Goal: Transaction & Acquisition: Purchase product/service

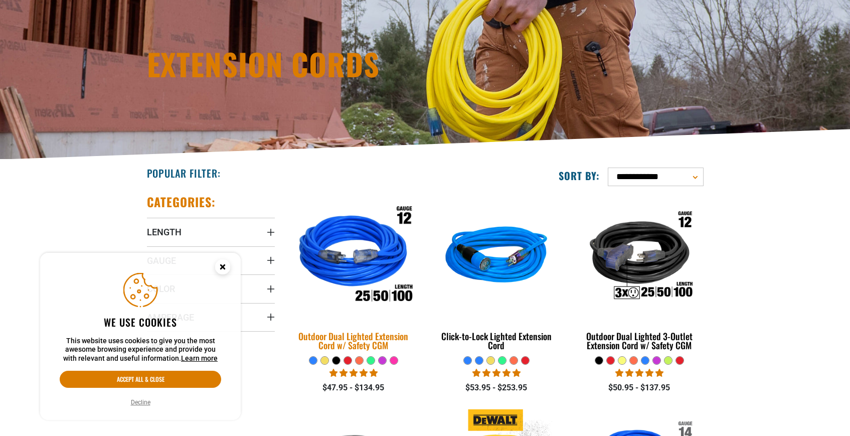
scroll to position [234, 0]
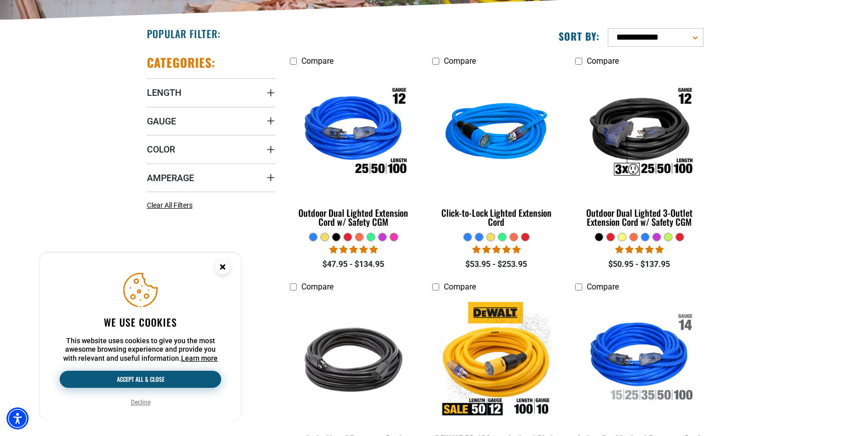
click at [140, 381] on button "Accept all & close" at bounding box center [140, 379] width 161 height 17
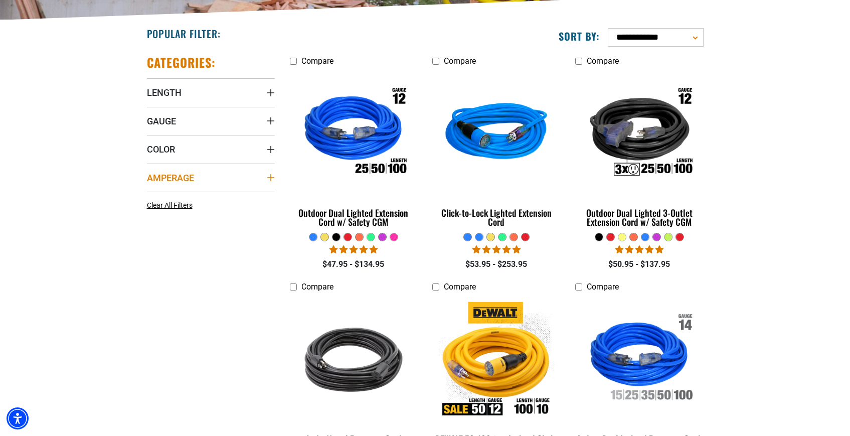
click at [263, 175] on summary "Amperage" at bounding box center [211, 177] width 128 height 28
click at [217, 196] on icon at bounding box center [215, 198] width 8 height 13
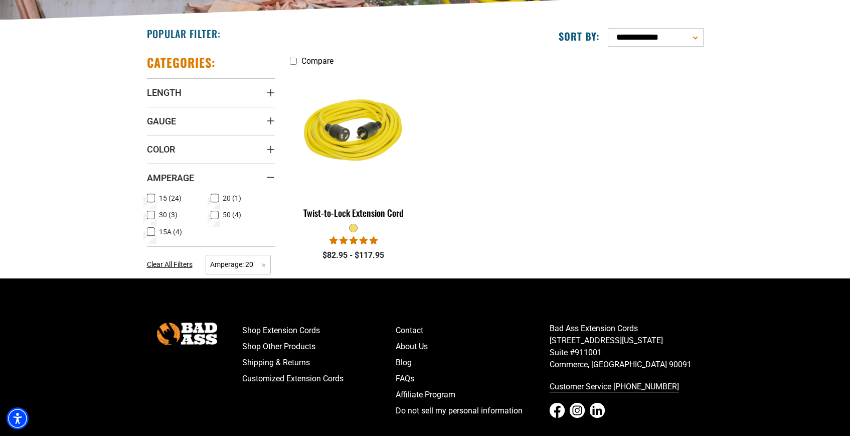
click at [153, 214] on icon at bounding box center [151, 215] width 8 height 13
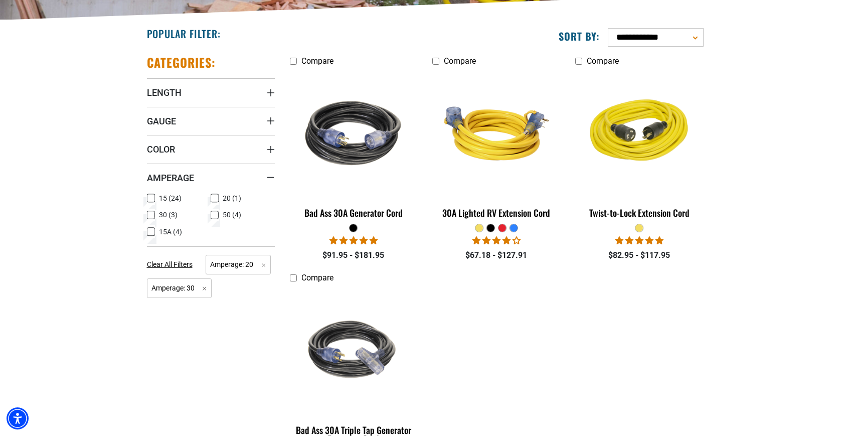
click at [153, 214] on icon at bounding box center [151, 216] width 6 height 6
click at [153, 214] on icon at bounding box center [151, 215] width 8 height 13
click at [147, 196] on icon at bounding box center [151, 198] width 8 height 13
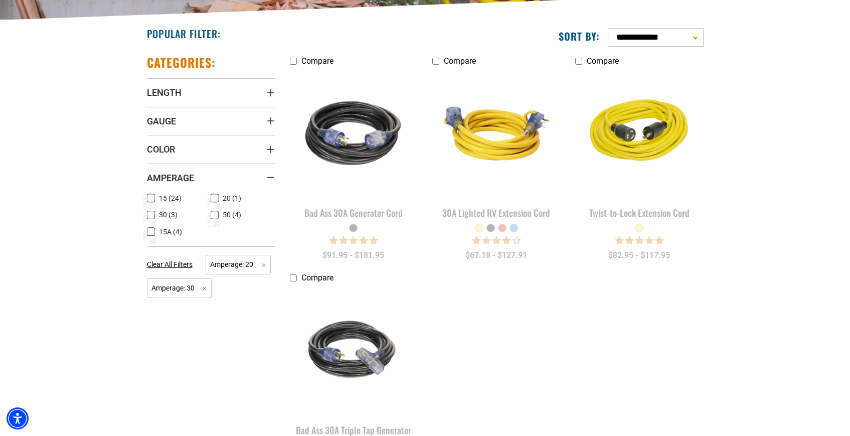
click at [153, 214] on icon at bounding box center [150, 215] width 5 height 3
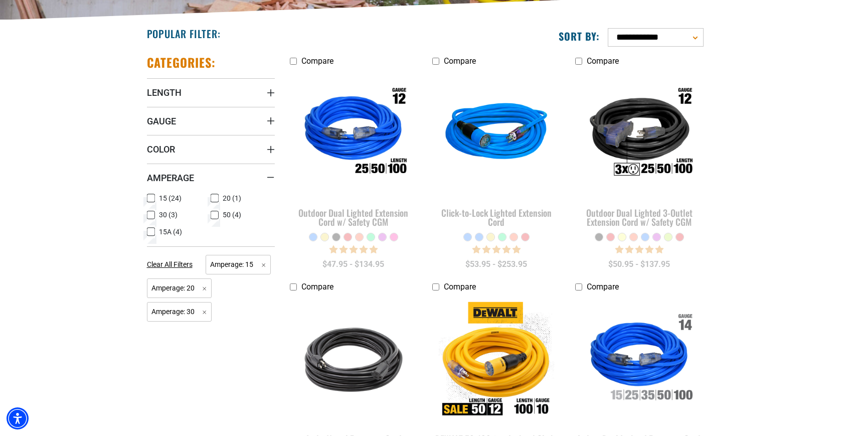
click at [216, 196] on icon at bounding box center [215, 199] width 6 height 6
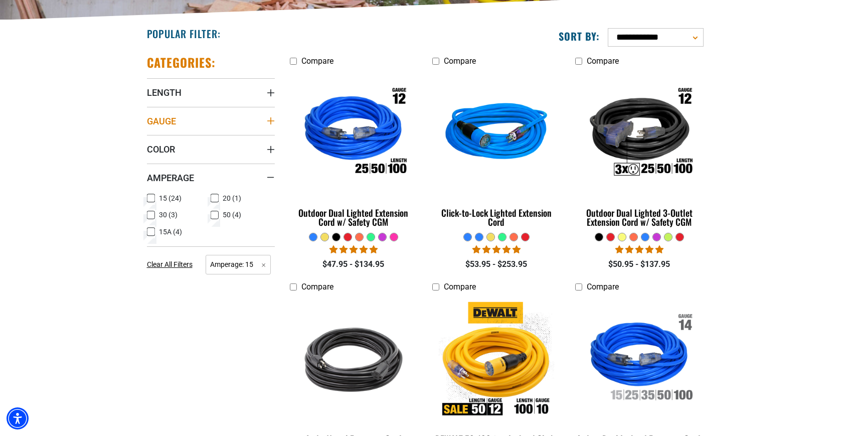
click at [266, 115] on summary "Gauge" at bounding box center [211, 121] width 128 height 28
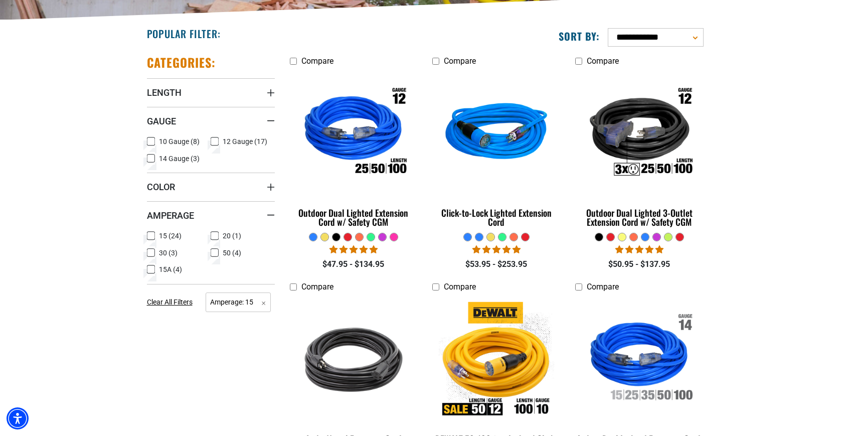
click at [214, 142] on icon at bounding box center [215, 141] width 8 height 13
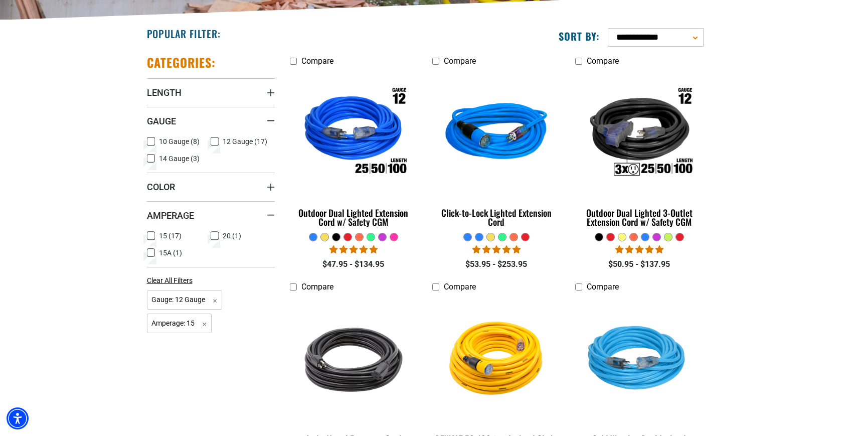
click at [153, 144] on icon at bounding box center [151, 141] width 8 height 13
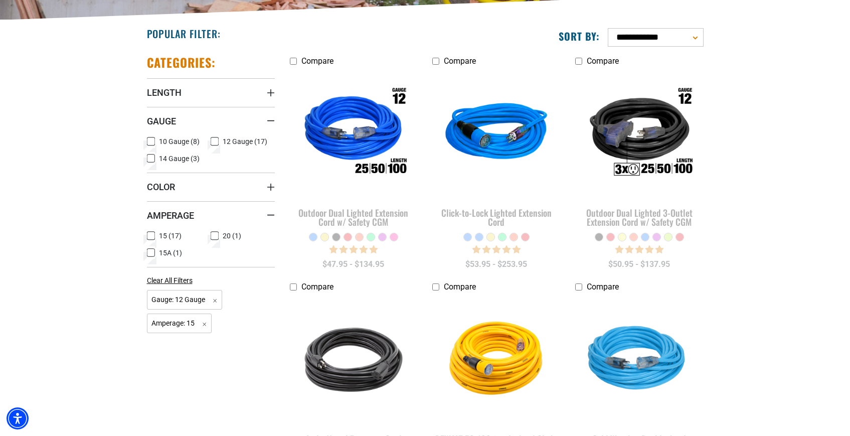
click at [213, 139] on icon at bounding box center [215, 142] width 6 height 6
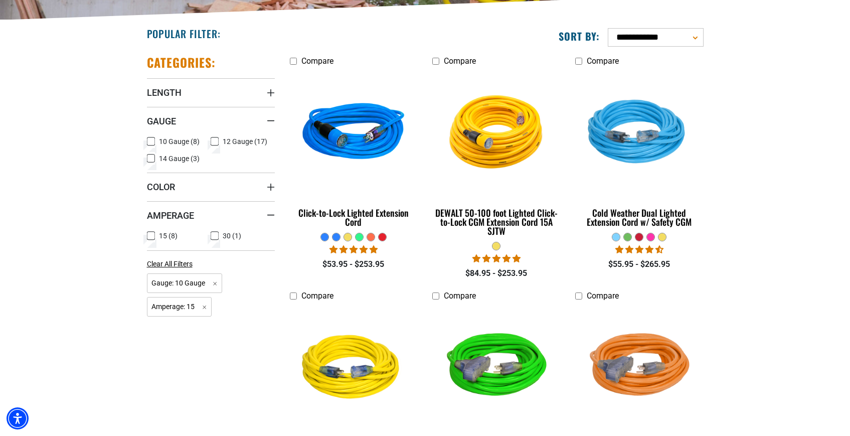
click at [214, 139] on icon at bounding box center [215, 141] width 8 height 13
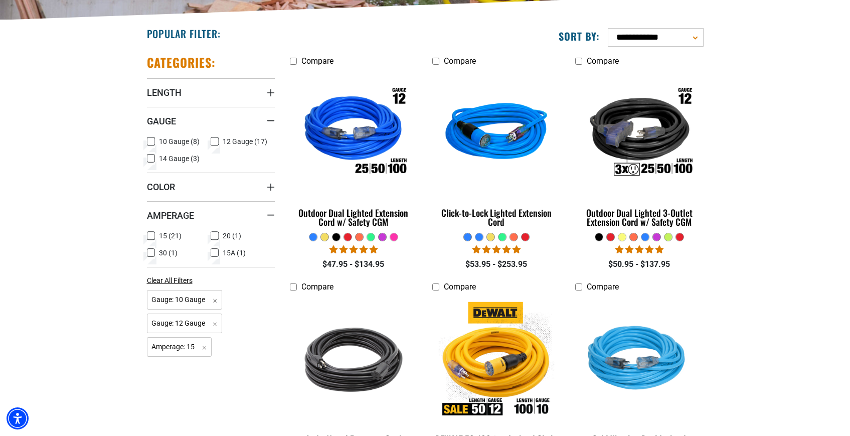
click at [213, 142] on icon at bounding box center [215, 141] width 5 height 3
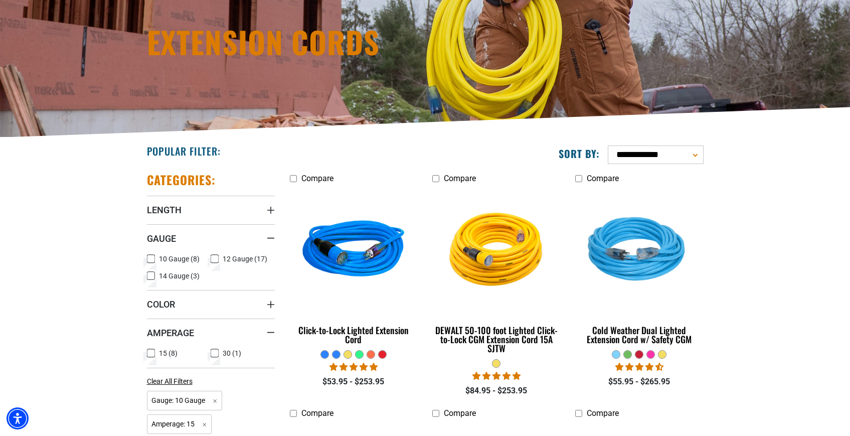
scroll to position [234, 0]
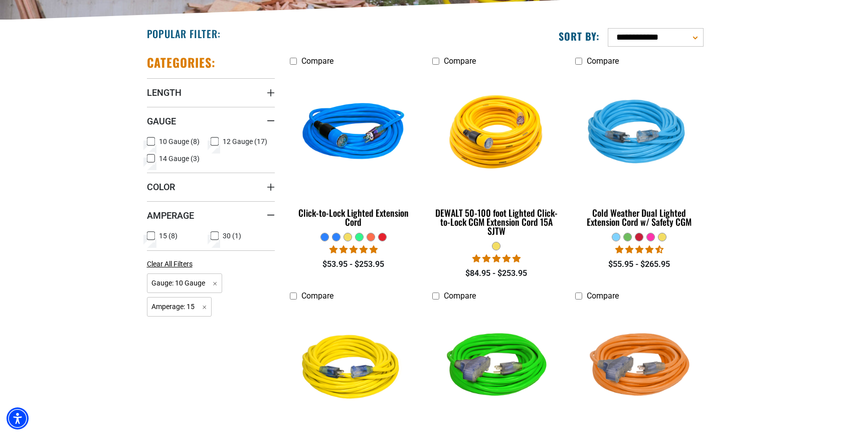
click at [154, 139] on rect at bounding box center [151, 141] width 8 height 8
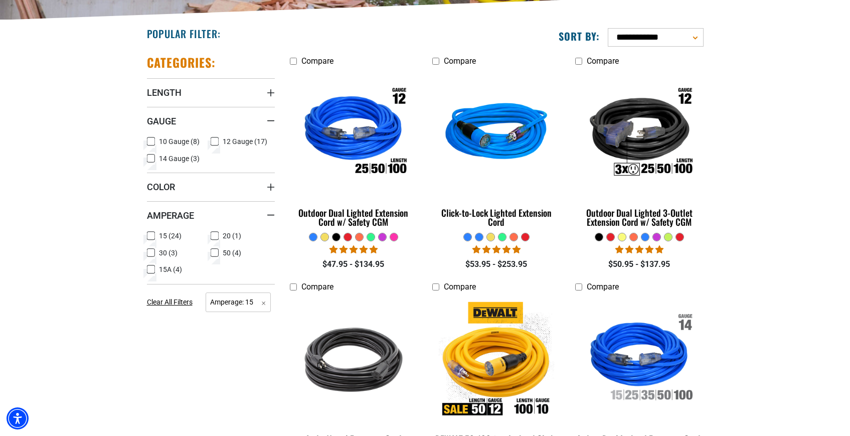
click at [215, 139] on icon at bounding box center [215, 141] width 8 height 13
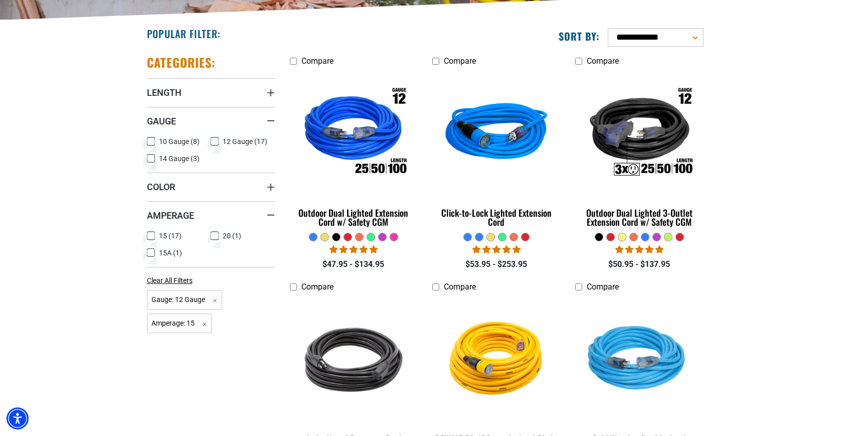
click at [215, 139] on icon at bounding box center [215, 142] width 6 height 6
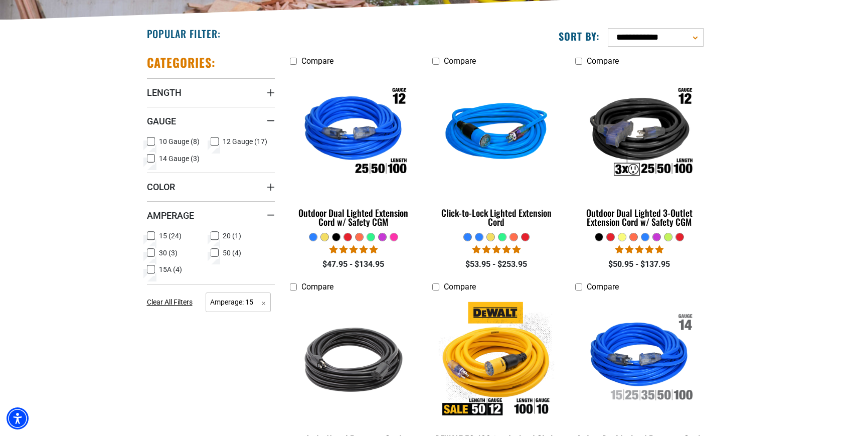
click at [155, 233] on label "15 (24) 15 (24 products)" at bounding box center [179, 235] width 64 height 13
click at [214, 236] on icon at bounding box center [215, 235] width 8 height 13
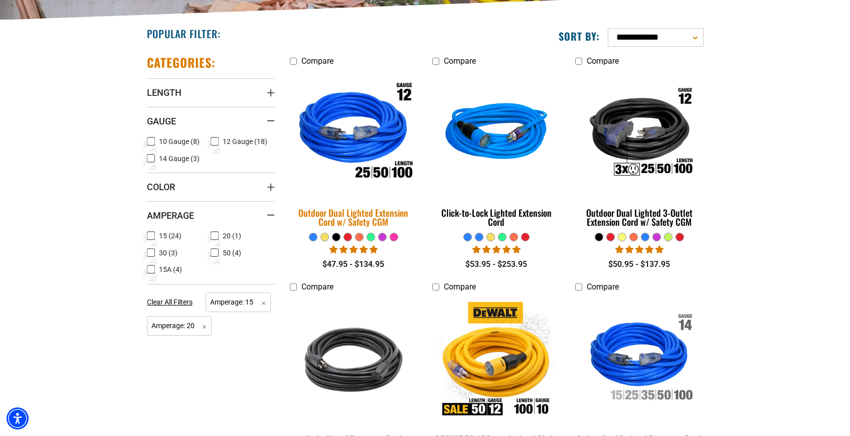
click at [335, 213] on div "Outdoor Dual Lighted Extension Cord w/ Safety CGM" at bounding box center [354, 217] width 128 height 18
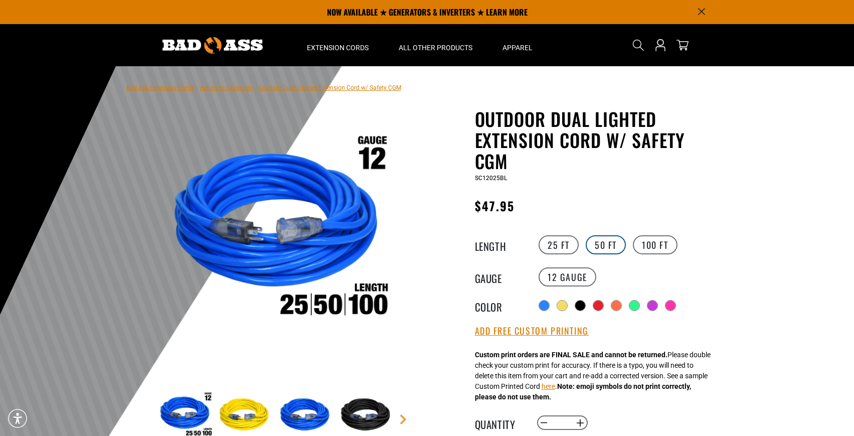
click at [617, 241] on label "50 FT" at bounding box center [606, 244] width 40 height 19
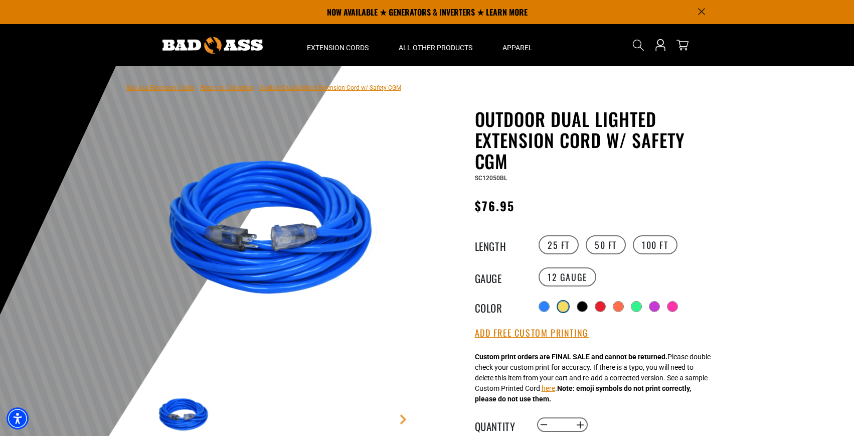
click at [564, 305] on div at bounding box center [563, 306] width 10 height 10
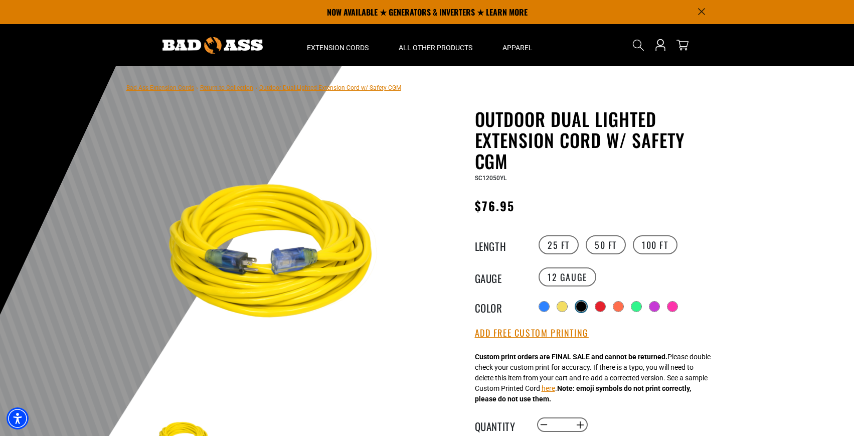
click at [583, 305] on div at bounding box center [581, 306] width 10 height 10
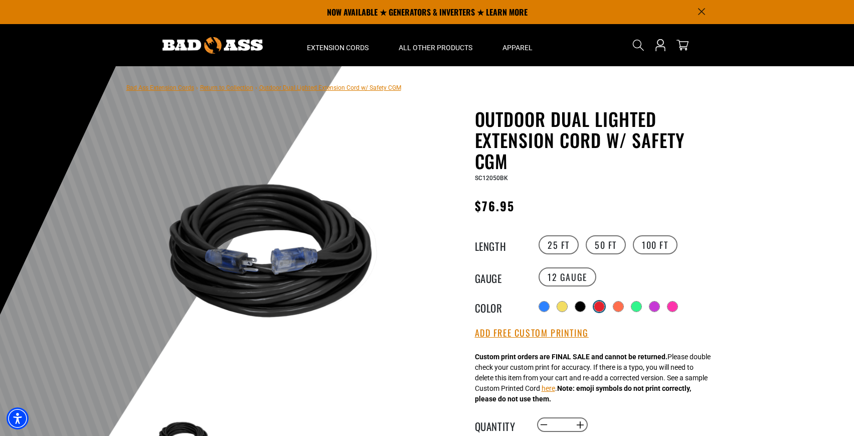
click at [599, 304] on div at bounding box center [599, 306] width 10 height 10
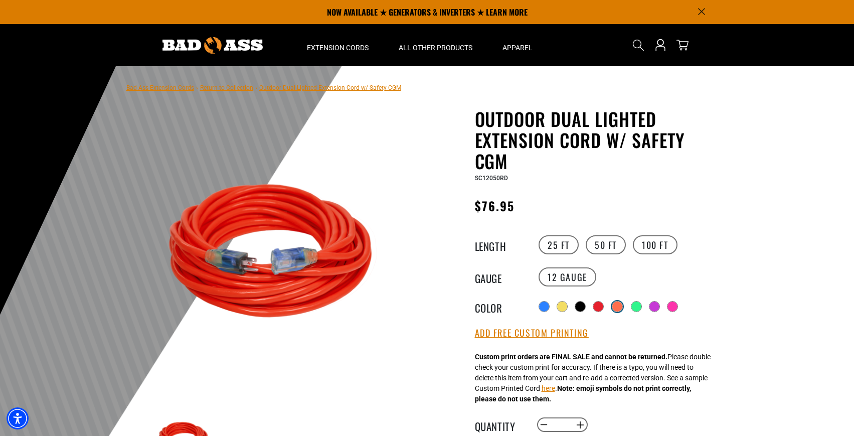
click at [618, 306] on div at bounding box center [617, 306] width 10 height 10
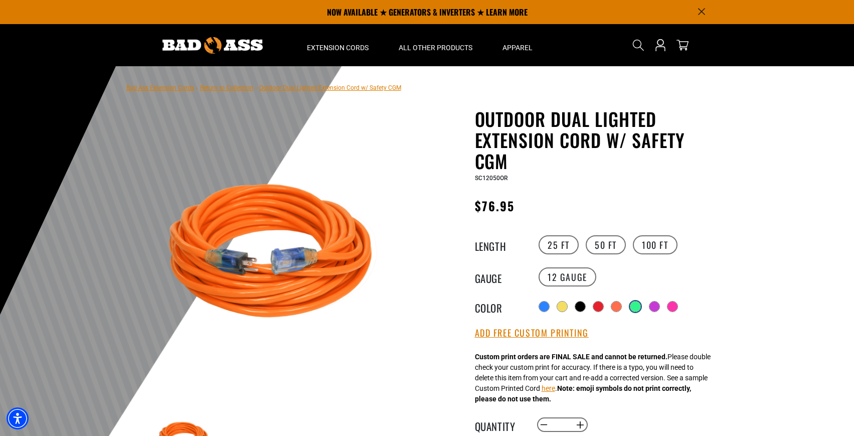
click at [635, 307] on div at bounding box center [635, 306] width 10 height 10
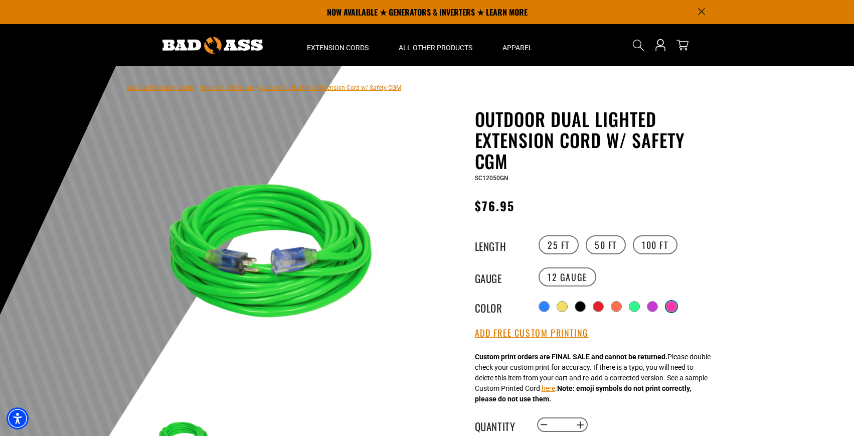
click at [677, 304] on div at bounding box center [671, 306] width 10 height 10
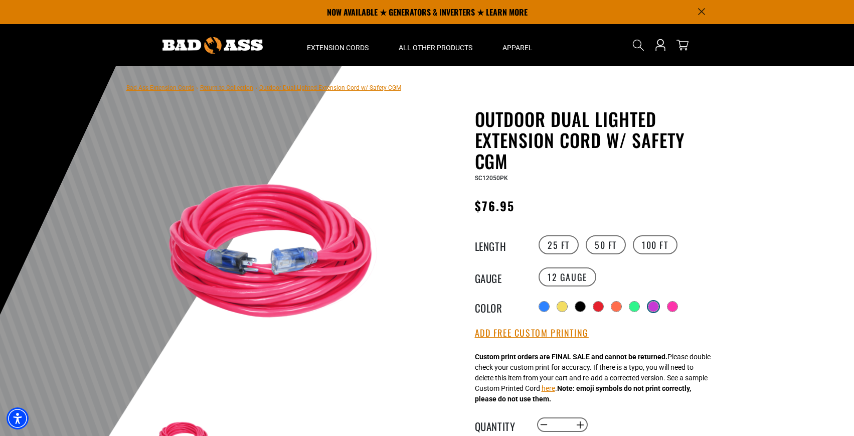
click at [648, 300] on div "Radio button Radio button Radio button Radio button Radio button Radio button R…" at bounding box center [628, 306] width 185 height 18
click at [638, 303] on div at bounding box center [635, 306] width 10 height 10
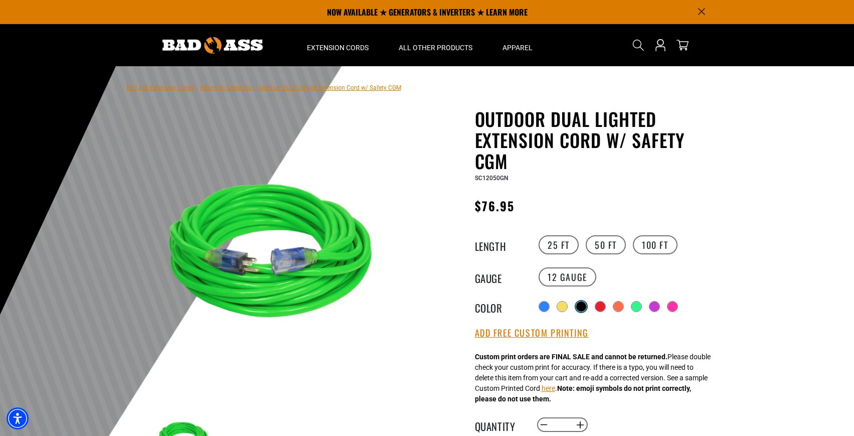
click at [581, 304] on div at bounding box center [581, 306] width 10 height 10
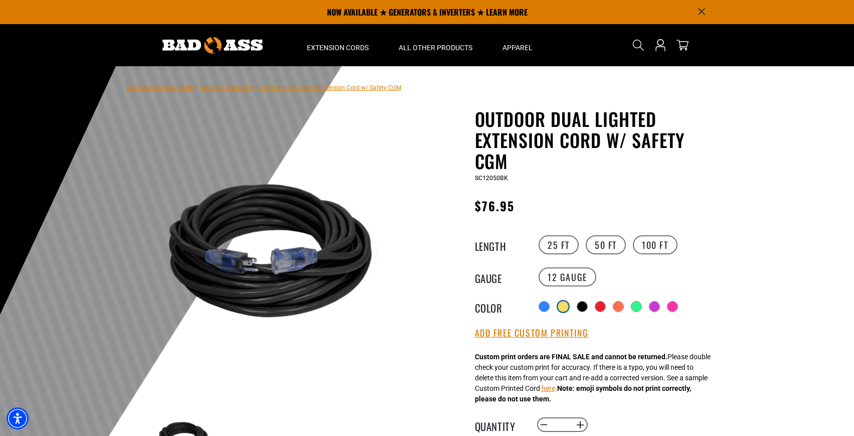
click at [564, 302] on div at bounding box center [563, 306] width 10 height 10
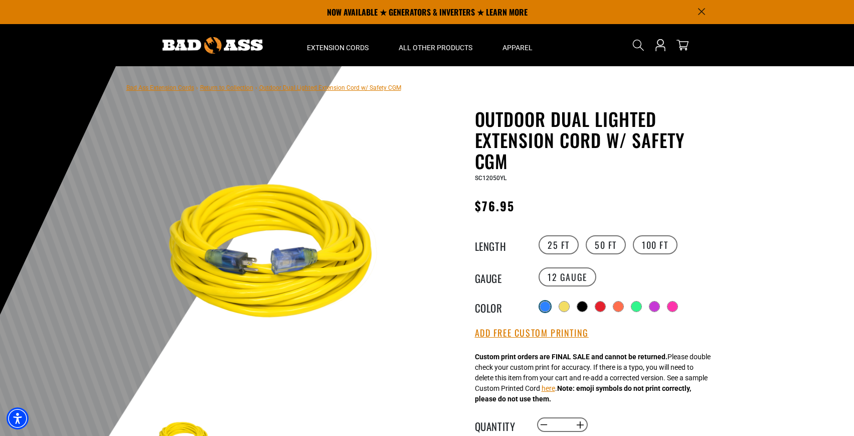
click at [547, 302] on div at bounding box center [545, 306] width 10 height 10
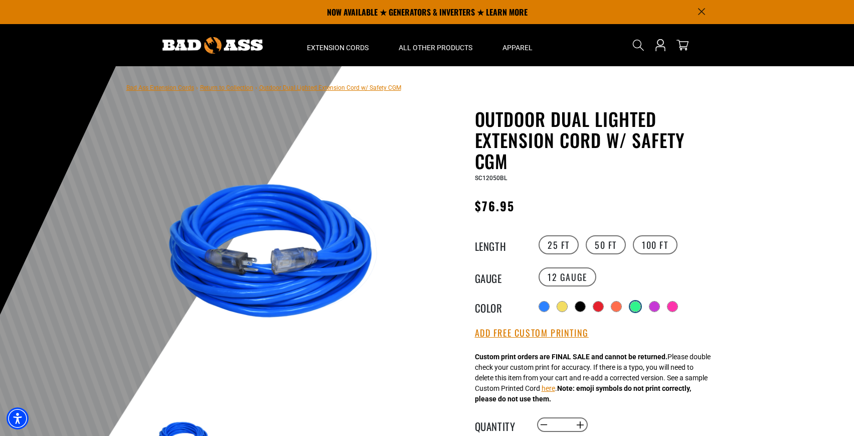
click at [637, 305] on div at bounding box center [635, 306] width 10 height 10
